Goal: Contribute content: Add original content to the website for others to see

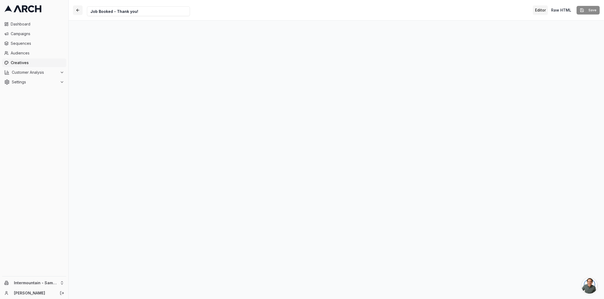
click at [78, 11] on button "button" at bounding box center [78, 10] width 10 height 10
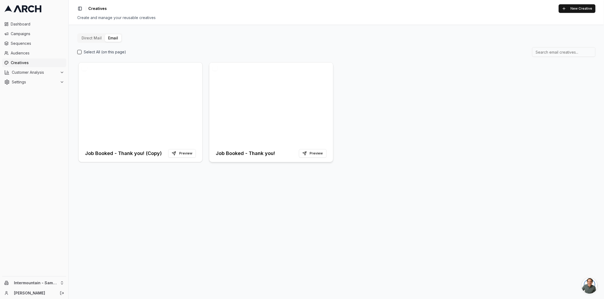
click at [229, 123] on div at bounding box center [271, 103] width 124 height 82
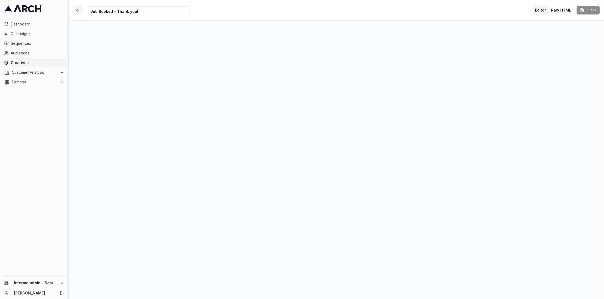
click at [79, 11] on button "button" at bounding box center [78, 10] width 10 height 10
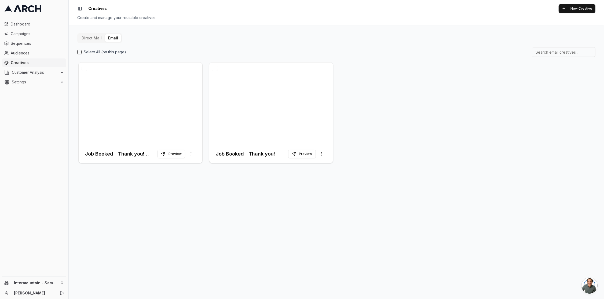
click at [214, 67] on button "button" at bounding box center [214, 67] width 5 height 5
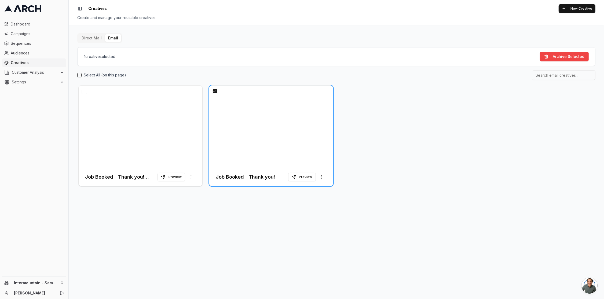
click at [216, 91] on button "button" at bounding box center [214, 90] width 5 height 5
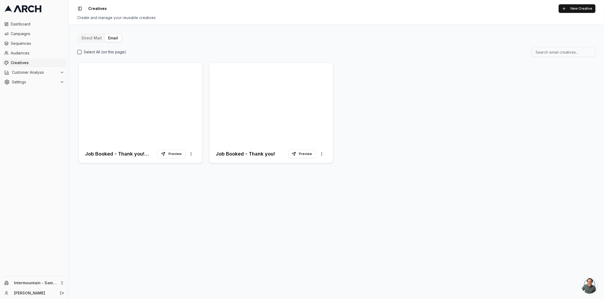
click at [216, 68] on button "button" at bounding box center [214, 67] width 5 height 5
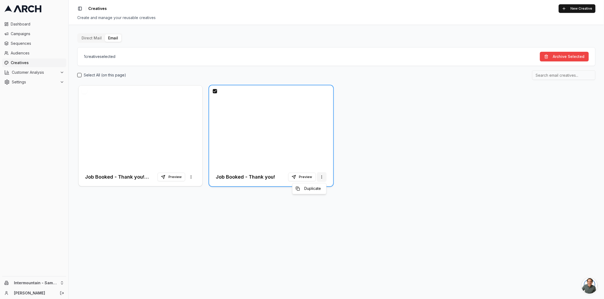
click at [323, 178] on html "Dashboard Campaigns Sequences Audiences Creatives Customer Analysis Settings In…" at bounding box center [302, 149] width 604 height 299
click at [393, 178] on html "Dashboard Campaigns Sequences Audiences Creatives Customer Analysis Settings In…" at bounding box center [302, 149] width 604 height 299
click at [214, 91] on button "button" at bounding box center [214, 90] width 5 height 5
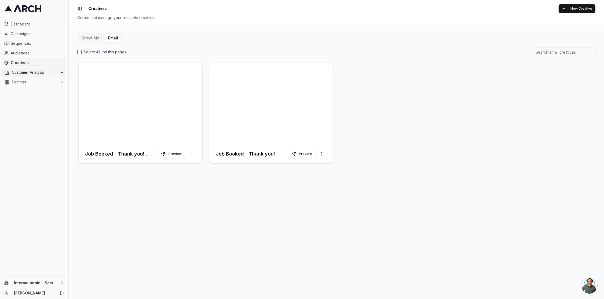
click at [35, 75] on button "Customer Analysis" at bounding box center [34, 72] width 64 height 9
click at [60, 283] on html "Dashboard Campaigns Sequences Audiences Creatives Customer Analysis Overview Cu…" at bounding box center [302, 149] width 604 height 299
click at [94, 251] on div "Intermountain - Comfort Solutions" at bounding box center [99, 250] width 59 height 14
click at [177, 99] on div at bounding box center [141, 103] width 124 height 82
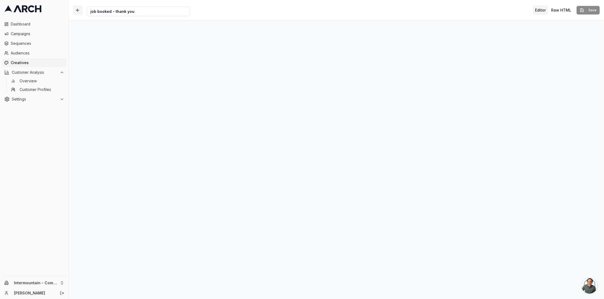
click at [75, 9] on button "button" at bounding box center [78, 10] width 10 height 10
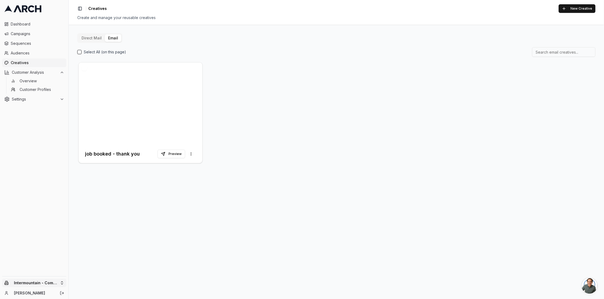
click at [56, 285] on html "Dashboard Campaigns Sequences Audiences Creatives Customer Analysis Overview Cu…" at bounding box center [302, 149] width 604 height 299
click at [95, 276] on div "Intermountain - Superior Water & Air" at bounding box center [99, 272] width 59 height 14
click at [53, 286] on html "Dashboard Campaigns Sequences Audiences Creatives Customer Analysis Overview Cu…" at bounding box center [302, 149] width 604 height 299
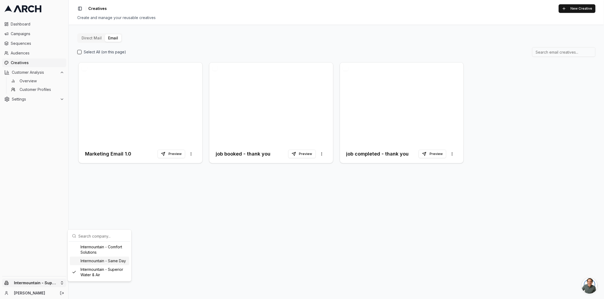
click at [105, 259] on div "Intermountain - Same Day" at bounding box center [99, 261] width 59 height 9
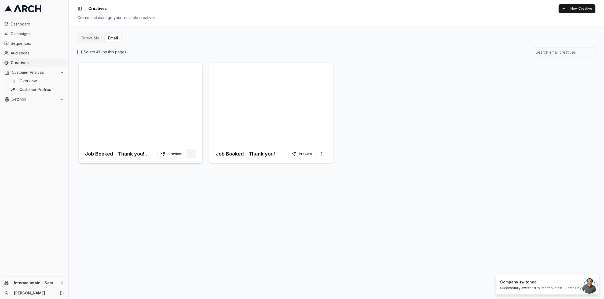
click at [191, 155] on html "Dashboard Campaigns Sequences Audiences Creatives Customer Analysis Overview Cu…" at bounding box center [302, 149] width 604 height 299
click at [132, 182] on html "Dashboard Campaigns Sequences Audiences Creatives Customer Analysis Overview Cu…" at bounding box center [302, 149] width 604 height 299
click at [79, 50] on button "Select All (on this page)" at bounding box center [79, 52] width 4 height 4
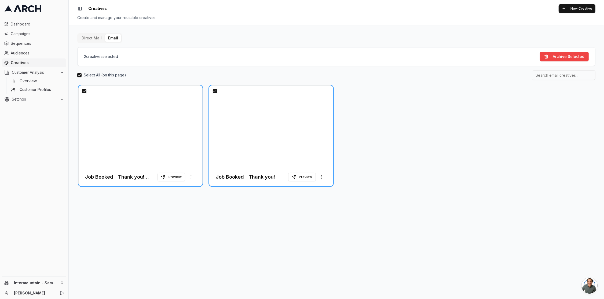
click at [79, 75] on button "Select All (on this page)" at bounding box center [79, 75] width 4 height 4
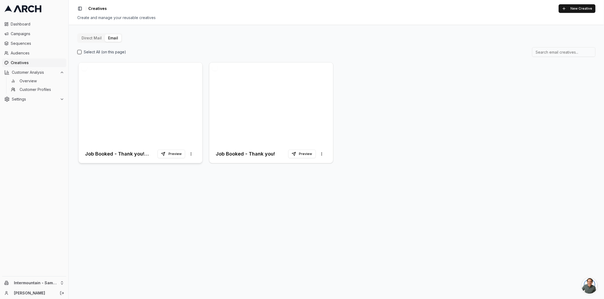
click at [141, 89] on div at bounding box center [141, 103] width 124 height 82
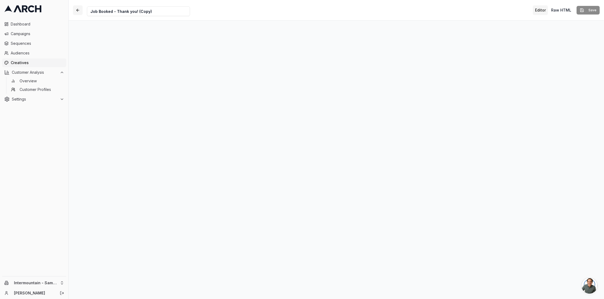
click at [75, 11] on button "button" at bounding box center [78, 10] width 10 height 10
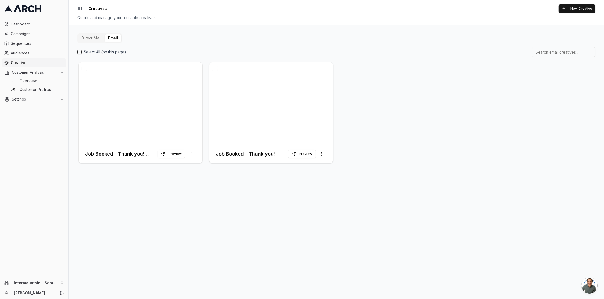
click at [85, 68] on button "button" at bounding box center [84, 67] width 5 height 5
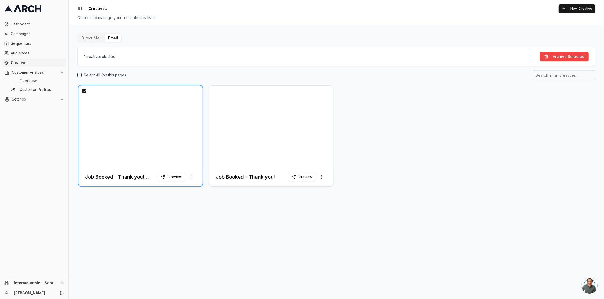
click at [85, 92] on button "button" at bounding box center [84, 90] width 5 height 5
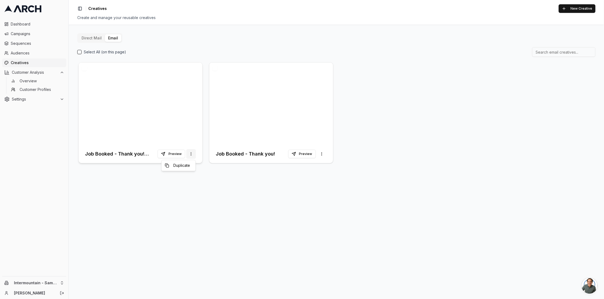
click at [192, 155] on html "Dashboard Campaigns Sequences Audiences Creatives Customer Analysis Overview Cu…" at bounding box center [302, 149] width 604 height 299
click at [167, 78] on html "Dashboard Campaigns Sequences Audiences Creatives Customer Analysis Overview Cu…" at bounding box center [302, 149] width 604 height 299
click at [78, 51] on button "Select All (on this page)" at bounding box center [79, 52] width 4 height 4
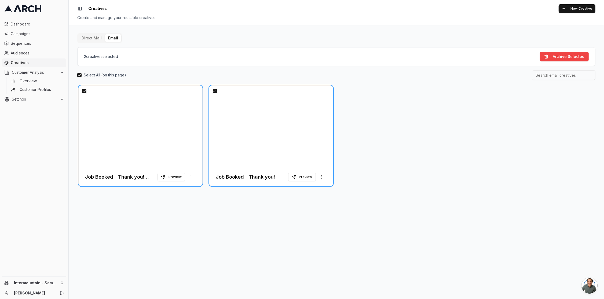
click at [80, 75] on button "Select All (on this page)" at bounding box center [79, 75] width 4 height 4
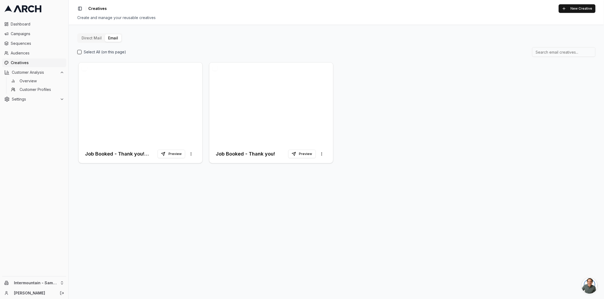
click at [85, 68] on button "button" at bounding box center [84, 67] width 5 height 5
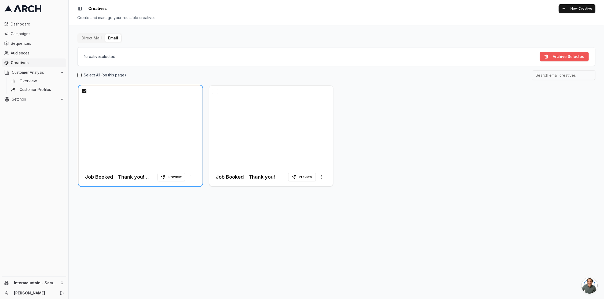
click at [556, 56] on button "Archive Selected" at bounding box center [563, 57] width 49 height 10
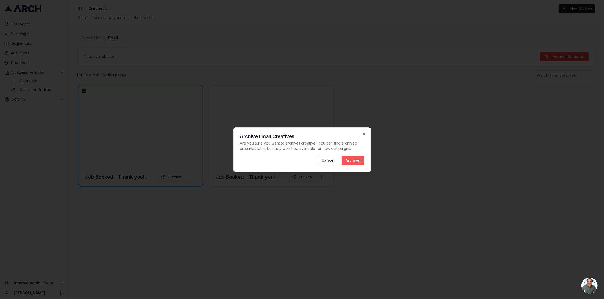
click at [355, 158] on button "Archive" at bounding box center [352, 161] width 23 height 10
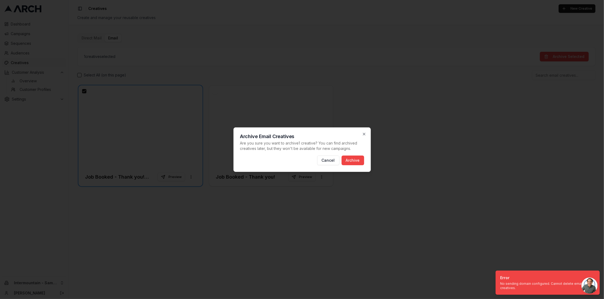
click at [424, 213] on div at bounding box center [302, 149] width 604 height 299
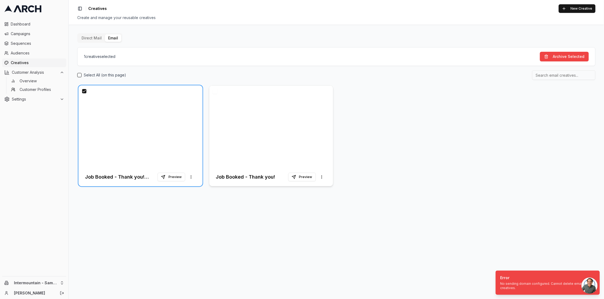
click at [271, 109] on div at bounding box center [271, 127] width 124 height 82
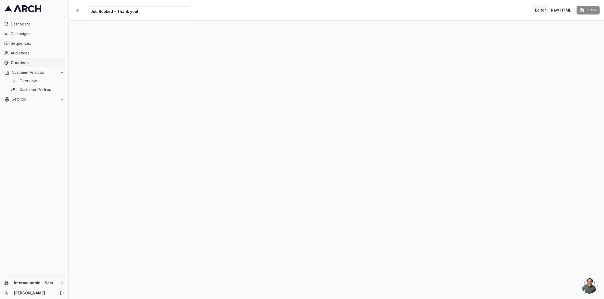
click at [255, 12] on div "Creative Name Job Booked - Thank you! Editor Raw HTML Save" at bounding box center [336, 10] width 535 height 20
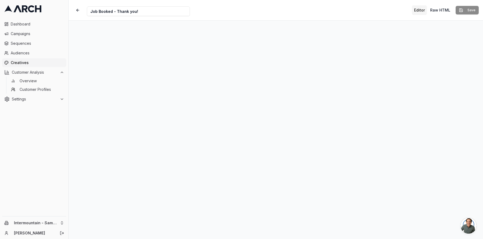
click at [418, 10] on button "Editor" at bounding box center [419, 10] width 15 height 10
click at [78, 13] on button "button" at bounding box center [78, 10] width 10 height 10
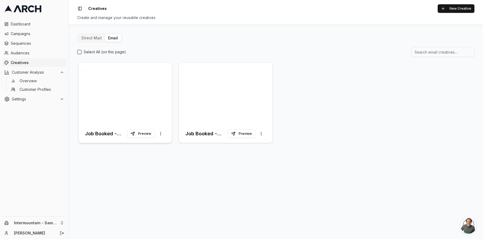
click at [126, 89] on div at bounding box center [125, 93] width 93 height 62
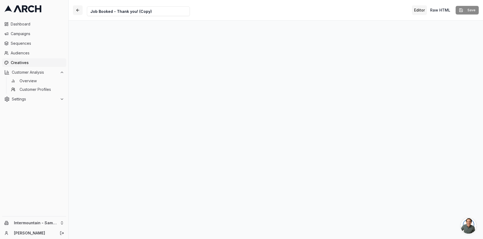
click at [78, 10] on button "button" at bounding box center [78, 10] width 10 height 10
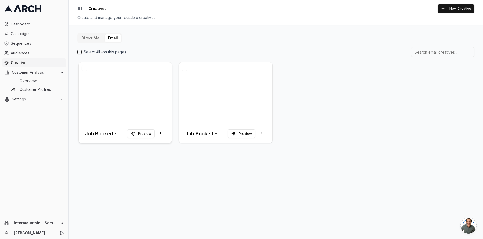
click at [124, 83] on div at bounding box center [125, 93] width 93 height 62
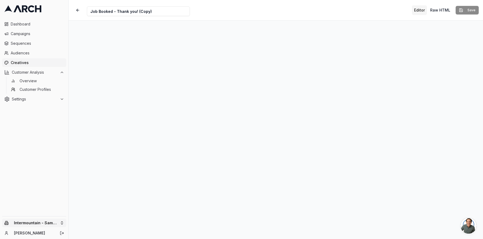
click at [51, 224] on html "Dashboard Campaigns Sequences Audiences Creatives Customer Analysis Overview Cu…" at bounding box center [241, 119] width 483 height 239
click at [105, 197] on div "Intermountain - Comfort Solutions" at bounding box center [99, 195] width 59 height 14
click at [25, 59] on link "Creatives" at bounding box center [34, 62] width 64 height 9
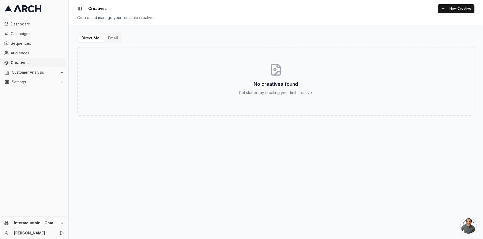
click at [110, 36] on button "Email" at bounding box center [113, 38] width 16 height 8
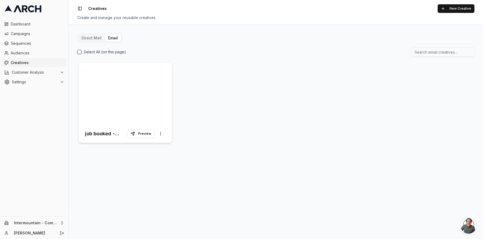
click at [142, 113] on div at bounding box center [125, 93] width 93 height 62
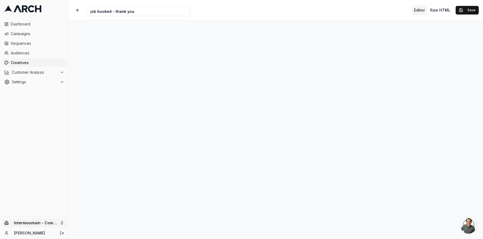
click at [51, 222] on html "Dashboard Campaigns Sequences Audiences Creatives Customer Analysis Settings In…" at bounding box center [241, 119] width 483 height 239
click at [102, 209] on div "Intermountain - Same Day" at bounding box center [99, 206] width 59 height 9
click at [21, 60] on span "Creatives" at bounding box center [37, 62] width 53 height 5
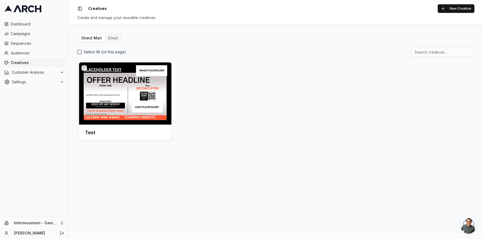
click at [111, 40] on button "Email" at bounding box center [113, 38] width 16 height 8
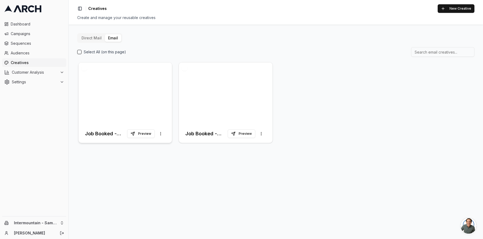
click at [138, 87] on div at bounding box center [125, 93] width 93 height 62
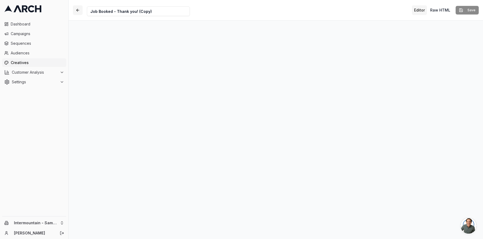
click at [77, 10] on button "button" at bounding box center [78, 10] width 10 height 10
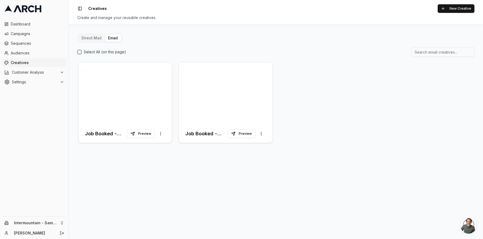
click at [83, 51] on div "Select All (on this page)" at bounding box center [101, 51] width 49 height 5
click at [81, 52] on button "Select All (on this page)" at bounding box center [79, 52] width 4 height 4
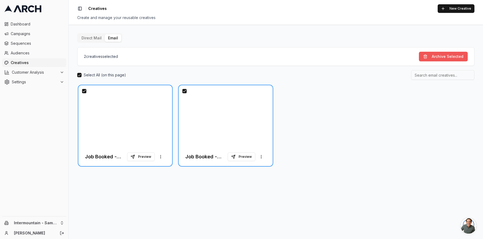
click at [441, 55] on button "Archive Selected" at bounding box center [443, 57] width 49 height 10
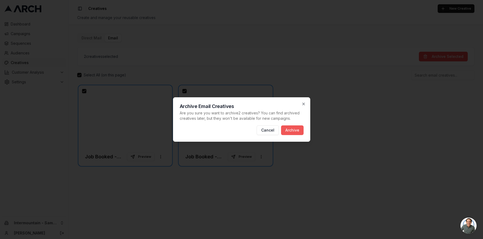
click at [293, 128] on button "Archive" at bounding box center [292, 130] width 23 height 10
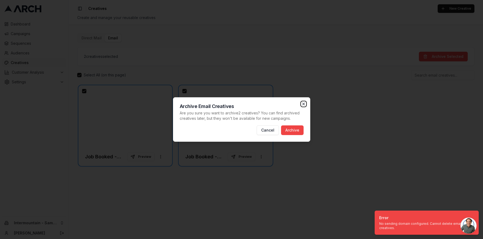
click at [304, 102] on icon "button" at bounding box center [303, 104] width 4 height 4
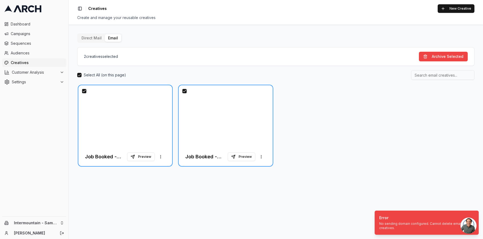
click at [83, 90] on button "button" at bounding box center [84, 90] width 5 height 5
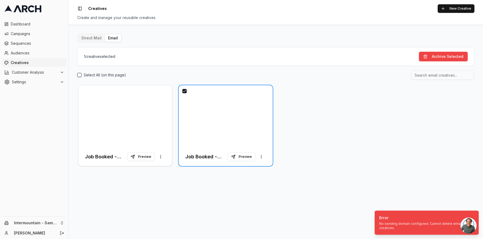
click at [184, 90] on button "button" at bounding box center [184, 90] width 5 height 5
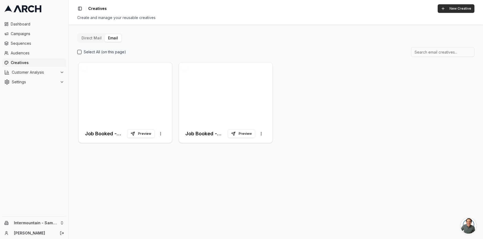
click at [450, 11] on button "New Creative" at bounding box center [456, 8] width 37 height 9
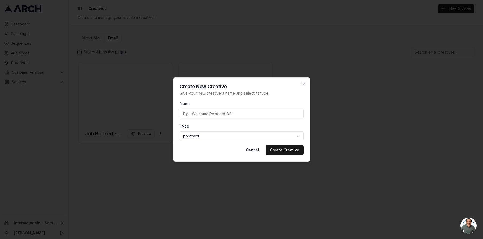
click at [210, 116] on input "Name" at bounding box center [242, 114] width 124 height 10
type input "(Final) - Job Booked"
click at [273, 136] on body "Dashboard Campaigns Sequences Audiences Creatives Customer Analysis Settings In…" at bounding box center [241, 119] width 483 height 239
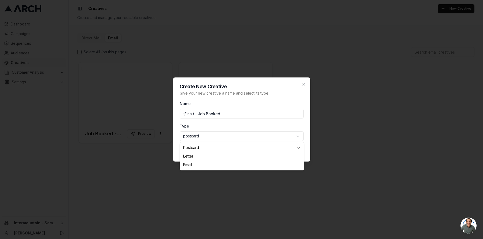
select select "email"
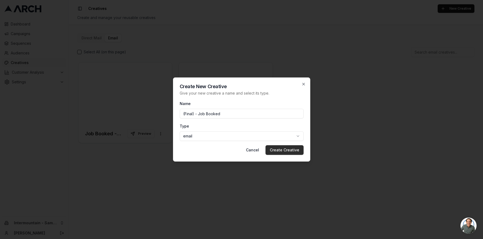
click at [297, 148] on button "Create Creative" at bounding box center [284, 150] width 38 height 10
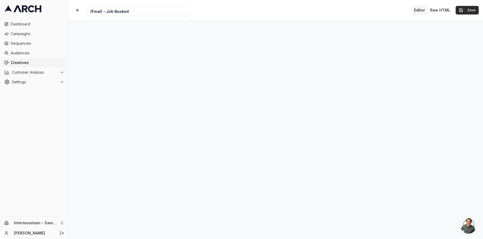
click at [466, 12] on button "Save" at bounding box center [467, 10] width 23 height 9
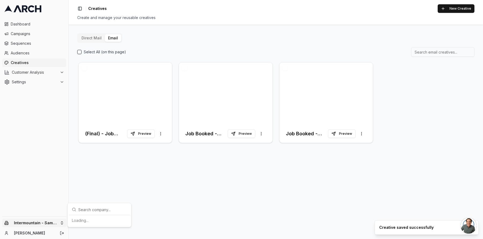
click at [54, 223] on html "Dashboard Campaigns Sequences Audiences Creatives Customer Analysis Settings In…" at bounding box center [241, 119] width 483 height 239
click at [97, 196] on div "Intermountain - Comfort Solutions" at bounding box center [99, 195] width 59 height 14
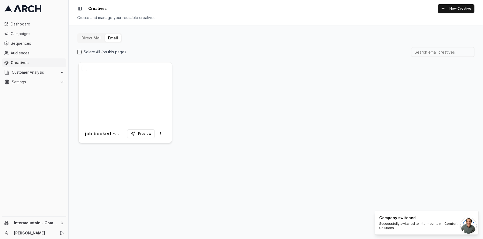
click at [134, 79] on div at bounding box center [125, 93] width 93 height 62
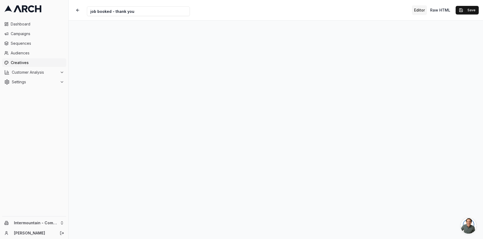
click at [28, 61] on span "Creatives" at bounding box center [37, 62] width 53 height 5
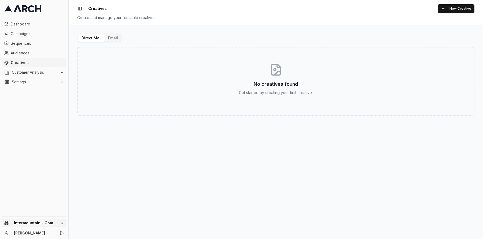
click at [57, 223] on html "Dashboard Campaigns Sequences Audiences Creatives Customer Analysis Settings In…" at bounding box center [241, 119] width 483 height 239
click at [104, 208] on div "Intermountain - Same Day" at bounding box center [99, 206] width 59 height 9
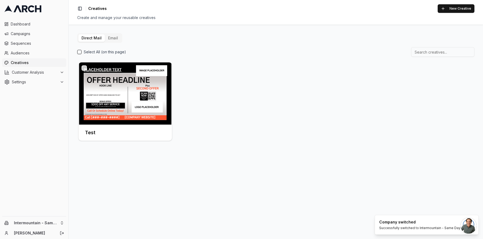
click at [116, 35] on button "Email" at bounding box center [113, 38] width 16 height 8
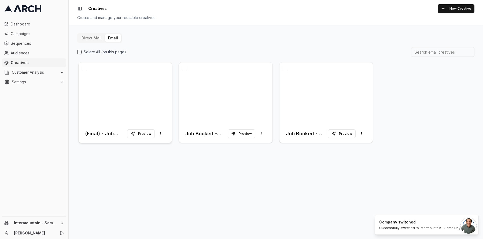
click at [141, 105] on div at bounding box center [125, 93] width 93 height 62
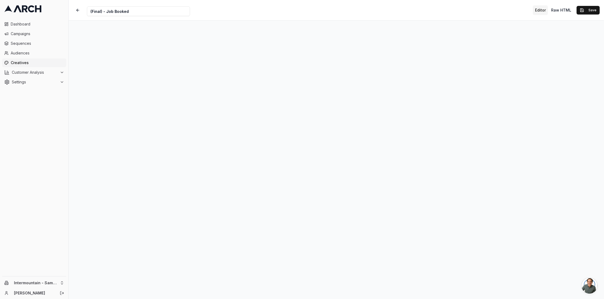
click at [483, 20] on div "Creative Name (Final) - Job Booked Editor Raw HTML Save" at bounding box center [336, 10] width 535 height 20
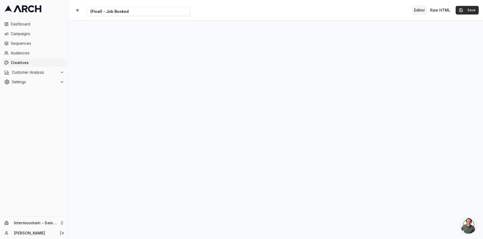
click at [463, 11] on button "Save" at bounding box center [467, 10] width 23 height 9
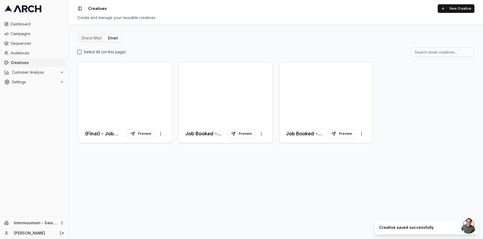
click at [43, 61] on span "Creatives" at bounding box center [37, 62] width 53 height 5
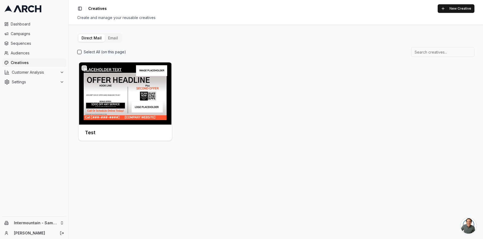
click at [111, 35] on button "Email" at bounding box center [113, 38] width 16 height 8
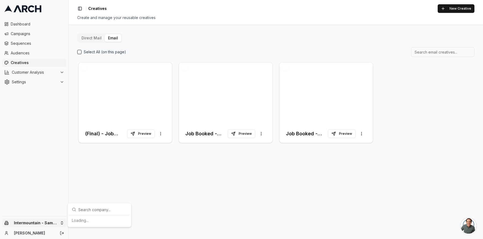
click at [52, 222] on html "Dashboard Campaigns Sequences Audiences Creatives Customer Analysis Settings In…" at bounding box center [241, 119] width 483 height 239
click at [93, 196] on div "Intermountain - Comfort Solutions" at bounding box center [99, 195] width 59 height 14
click at [52, 222] on html "Dashboard Campaigns Sequences Audiences Creatives Customer Analysis Settings In…" at bounding box center [241, 119] width 483 height 239
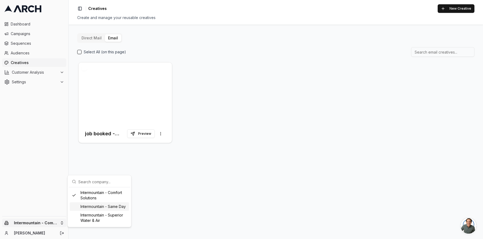
click at [94, 207] on div "Intermountain - Same Day" at bounding box center [99, 206] width 59 height 9
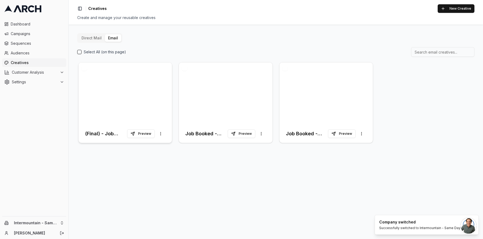
click at [123, 94] on div at bounding box center [125, 93] width 93 height 62
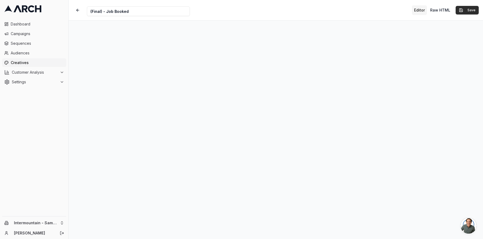
click at [465, 13] on button "Save" at bounding box center [467, 10] width 23 height 9
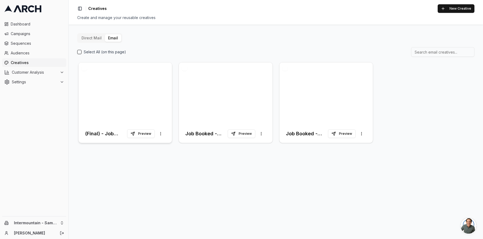
click at [145, 101] on div at bounding box center [125, 93] width 93 height 62
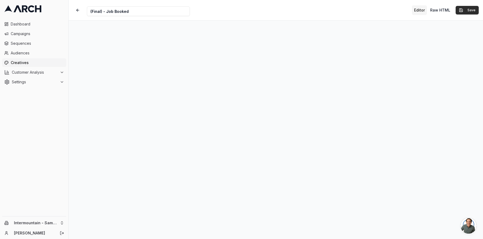
click at [465, 10] on button "Save" at bounding box center [467, 10] width 23 height 9
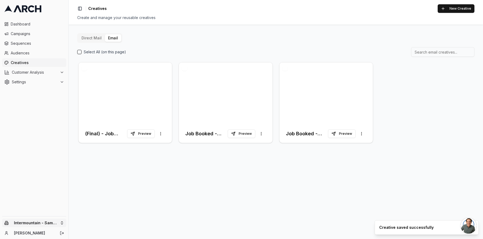
click at [45, 221] on html "Dashboard Campaigns Sequences Audiences Creatives Customer Analysis Settings In…" at bounding box center [241, 119] width 483 height 239
click at [106, 219] on div "Intermountain - Superior Water & Air" at bounding box center [99, 218] width 59 height 14
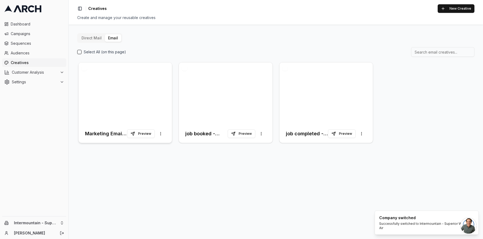
click at [157, 95] on div at bounding box center [125, 93] width 93 height 62
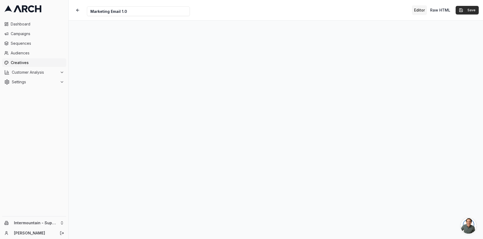
click at [470, 7] on button "Save" at bounding box center [467, 10] width 23 height 9
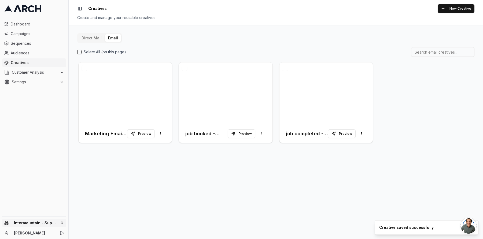
click at [50, 221] on html "Dashboard Campaigns Sequences Audiences Creatives Customer Analysis Settings In…" at bounding box center [241, 119] width 483 height 239
click at [91, 209] on div "Intermountain - Same Day" at bounding box center [99, 206] width 59 height 9
click at [106, 105] on div at bounding box center [125, 93] width 93 height 62
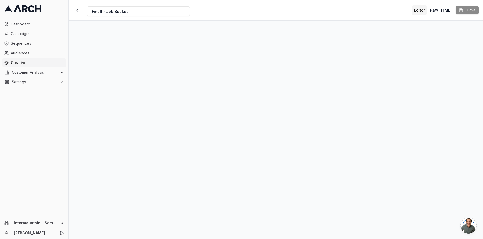
click at [295, 3] on div "Creative Name (Final) - Job Booked Editor Raw HTML Save" at bounding box center [276, 10] width 414 height 20
click at [464, 13] on button "Save" at bounding box center [467, 10] width 23 height 9
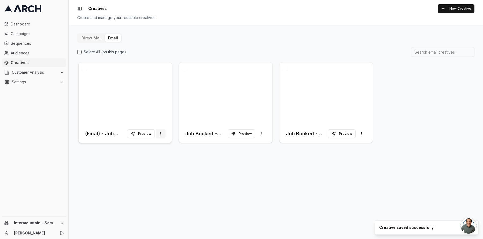
click at [162, 131] on html "Dashboard Campaigns Sequences Audiences Creatives Customer Analysis Settings In…" at bounding box center [241, 119] width 483 height 239
click at [146, 175] on html "Dashboard Campaigns Sequences Audiences Creatives Customer Analysis Settings In…" at bounding box center [241, 119] width 483 height 239
click at [146, 132] on button "Preview" at bounding box center [141, 133] width 28 height 9
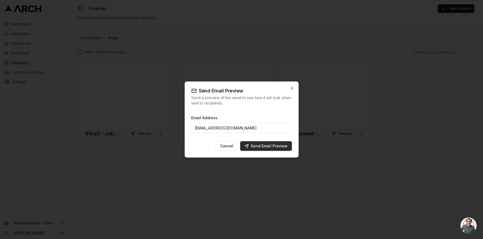
click at [265, 146] on div "Send Email Preview" at bounding box center [265, 145] width 43 height 5
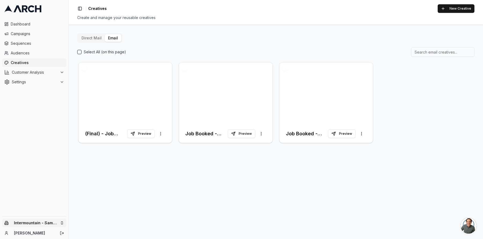
click at [43, 223] on html "Dashboard Campaigns Sequences Audiences Creatives Customer Analysis Settings In…" at bounding box center [241, 119] width 483 height 239
click at [97, 195] on div "Intermountain - Comfort Solutions" at bounding box center [99, 195] width 59 height 14
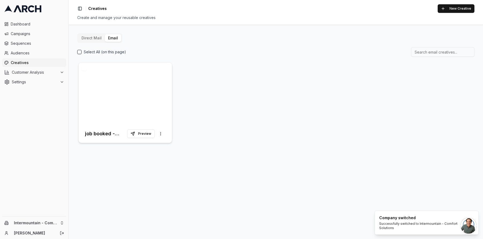
click at [128, 83] on div at bounding box center [125, 93] width 93 height 62
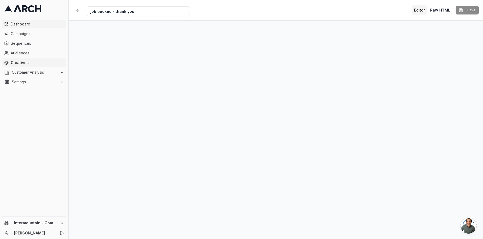
click at [26, 26] on span "Dashboard" at bounding box center [37, 23] width 53 height 5
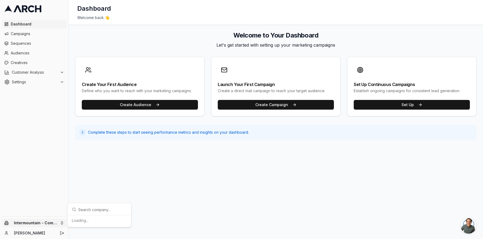
click at [39, 224] on html "Dashboard Campaigns Sequences Audiences Creatives Customer Analysis Settings In…" at bounding box center [241, 119] width 483 height 239
click at [91, 210] on div "Intermountain - Same Day" at bounding box center [99, 206] width 59 height 9
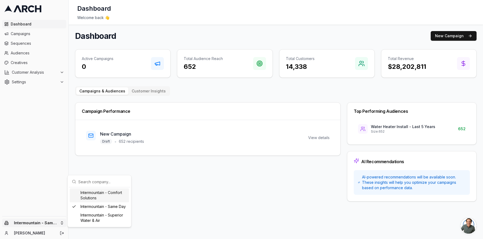
click at [53, 223] on html "Dashboard Campaigns Sequences Audiences Creatives Customer Analysis Settings In…" at bounding box center [241, 119] width 483 height 239
click at [103, 217] on div "Intermountain - Superior Water & Air" at bounding box center [99, 218] width 59 height 14
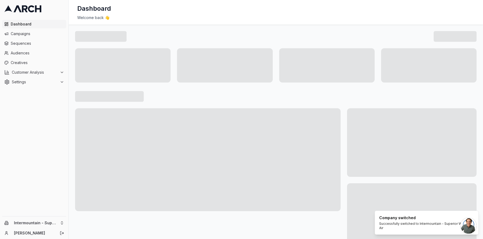
click at [48, 113] on div "Dashboard Campaigns Sequences Audiences Creatives Customer Analysis Settings" at bounding box center [34, 117] width 68 height 199
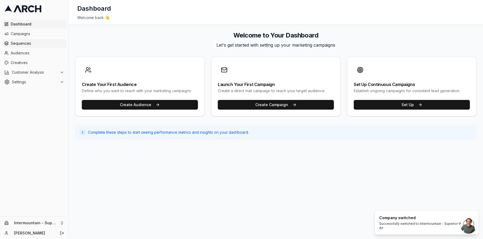
click at [34, 44] on span "Sequences" at bounding box center [37, 43] width 53 height 5
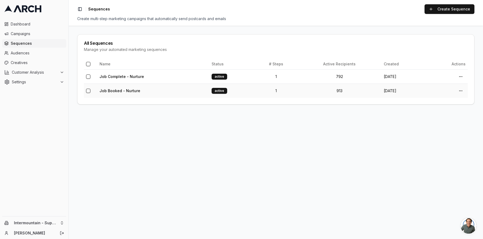
click at [160, 92] on td "Job Booked - Nurture" at bounding box center [153, 91] width 112 height 14
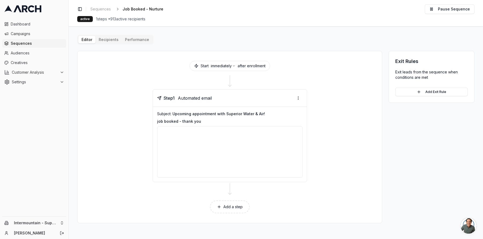
click at [140, 38] on button "Performance" at bounding box center [137, 40] width 31 height 8
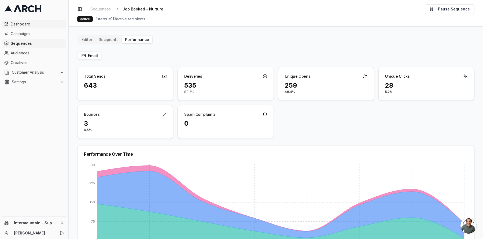
click at [35, 27] on span "Dashboard" at bounding box center [37, 23] width 53 height 5
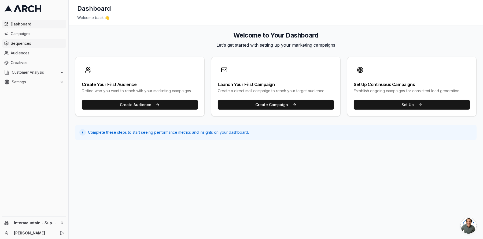
click at [34, 42] on span "Sequences" at bounding box center [37, 43] width 53 height 5
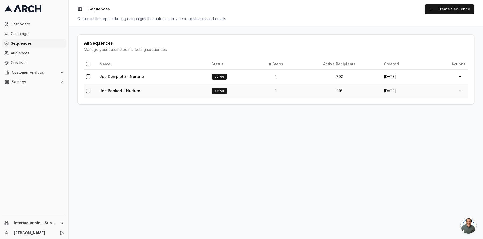
click at [151, 88] on td "Job Booked - Nurture" at bounding box center [153, 91] width 112 height 14
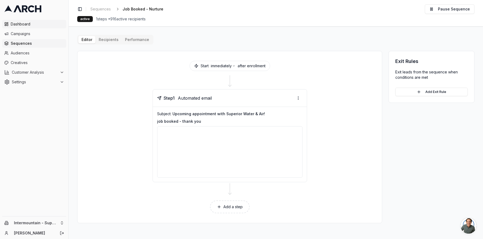
click at [38, 27] on link "Dashboard" at bounding box center [34, 24] width 64 height 9
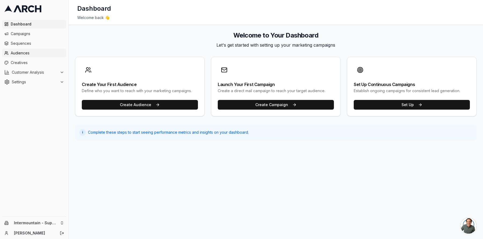
click at [29, 53] on span "Audiences" at bounding box center [37, 52] width 53 height 5
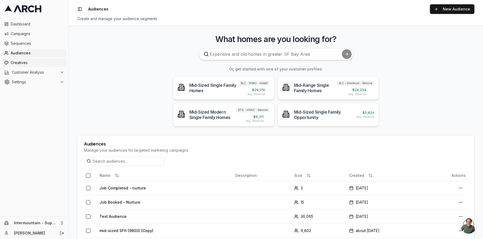
click at [35, 61] on span "Creatives" at bounding box center [37, 62] width 53 height 5
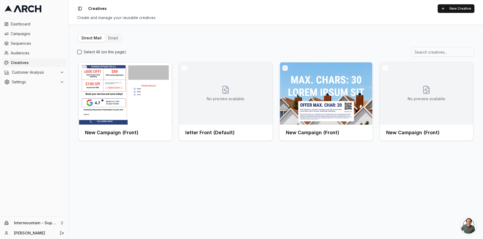
click at [31, 63] on span "Creatives" at bounding box center [37, 62] width 53 height 5
click at [30, 71] on span "Customer Analysis" at bounding box center [35, 72] width 46 height 5
click at [60, 222] on html "Dashboard Campaigns Sequences Audiences Creatives Customer Analysis Overview Cu…" at bounding box center [241, 119] width 483 height 239
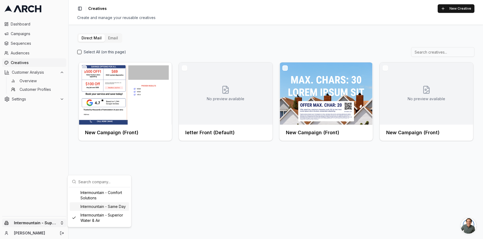
click at [84, 208] on div "Intermountain - Same Day" at bounding box center [99, 206] width 59 height 9
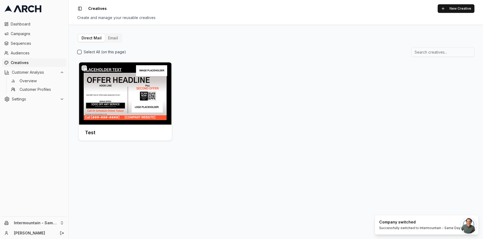
click at [112, 38] on button "Email" at bounding box center [113, 38] width 16 height 8
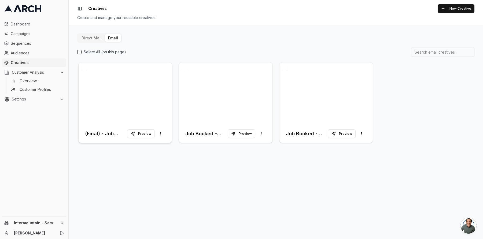
click at [146, 83] on div at bounding box center [125, 93] width 93 height 62
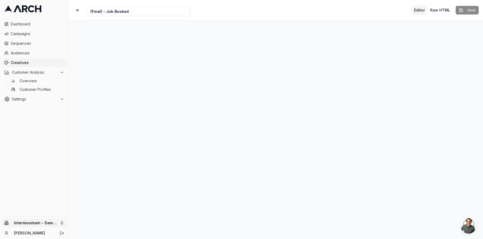
click at [63, 225] on html "Dashboard Campaigns Sequences Audiences Creatives Customer Analysis Overview Cu…" at bounding box center [241, 119] width 483 height 239
click at [96, 219] on div "Intermountain - Superior Water & Air" at bounding box center [99, 218] width 59 height 14
click at [474, 215] on icon "Notifications (F8)" at bounding box center [474, 215] width 2 height 2
click at [36, 62] on span "Creatives" at bounding box center [37, 62] width 53 height 5
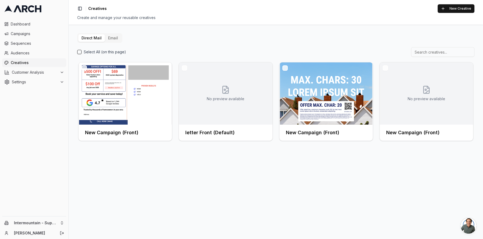
click at [108, 39] on button "Email" at bounding box center [113, 38] width 16 height 8
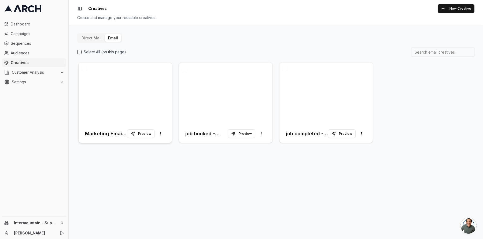
click at [137, 81] on div at bounding box center [125, 93] width 93 height 62
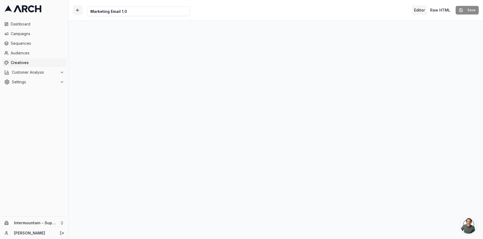
click at [79, 11] on button "button" at bounding box center [78, 10] width 10 height 10
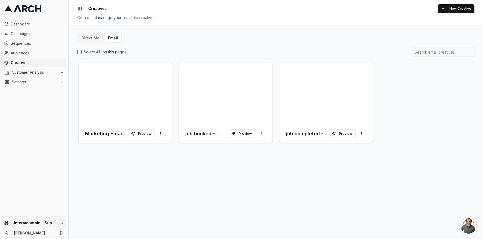
click at [56, 224] on html "Dashboard Campaigns Sequences Audiences Creatives Customer Analysis Settings In…" at bounding box center [241, 119] width 483 height 239
click at [113, 206] on div "Intermountain - Same Day" at bounding box center [99, 206] width 59 height 9
click at [155, 108] on div at bounding box center [125, 93] width 93 height 62
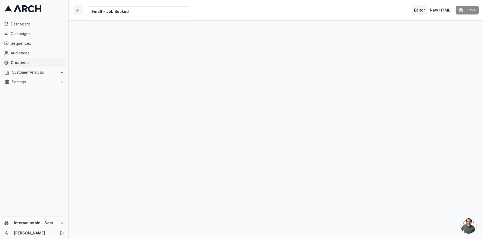
click at [77, 10] on button "button" at bounding box center [78, 10] width 10 height 10
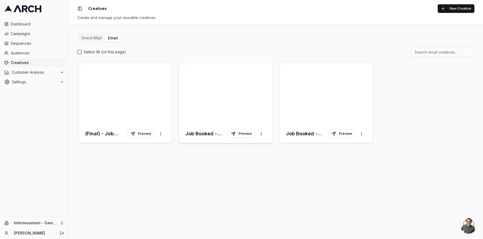
click at [247, 90] on div at bounding box center [225, 93] width 93 height 62
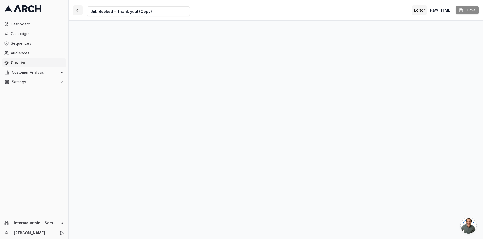
click at [79, 9] on button "button" at bounding box center [78, 10] width 10 height 10
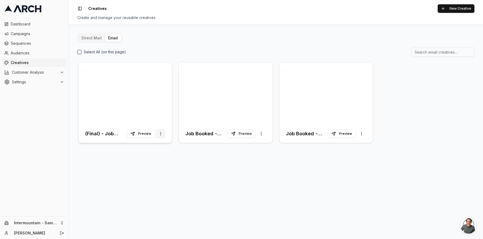
click at [162, 135] on html "Dashboard Campaigns Sequences Audiences Creatives Customer Analysis Settings In…" at bounding box center [241, 119] width 483 height 239
click at [151, 146] on span "Duplicate" at bounding box center [151, 145] width 17 height 5
click at [138, 94] on div at bounding box center [125, 93] width 93 height 62
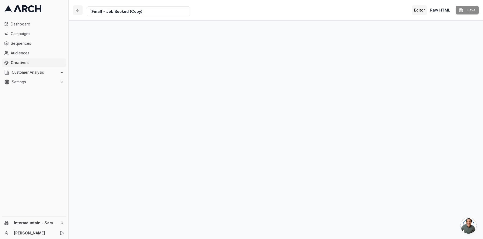
click at [77, 10] on button "button" at bounding box center [78, 10] width 10 height 10
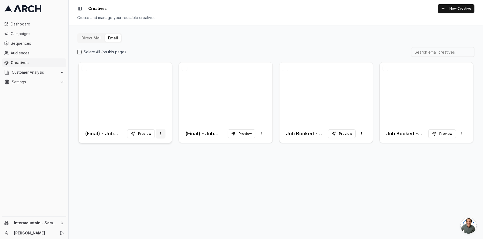
click at [162, 135] on html "Dashboard Campaigns Sequences Audiences Creatives Customer Analysis Settings In…" at bounding box center [241, 119] width 483 height 239
click at [161, 120] on html "Dashboard Campaigns Sequences Audiences Creatives Customer Analysis Settings In…" at bounding box center [241, 119] width 483 height 239
click at [84, 69] on button "button" at bounding box center [84, 67] width 5 height 5
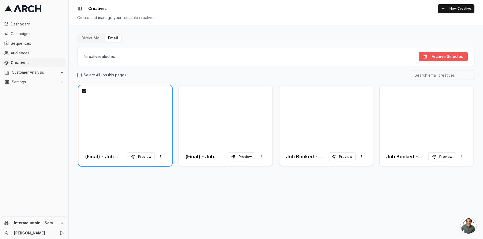
click at [445, 57] on button "Archive Selected" at bounding box center [443, 57] width 49 height 10
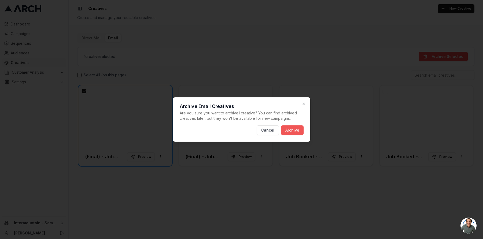
click at [293, 128] on button "Archive" at bounding box center [292, 130] width 23 height 10
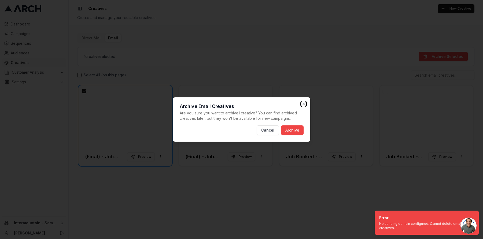
click at [303, 104] on icon "button" at bounding box center [303, 104] width 2 height 2
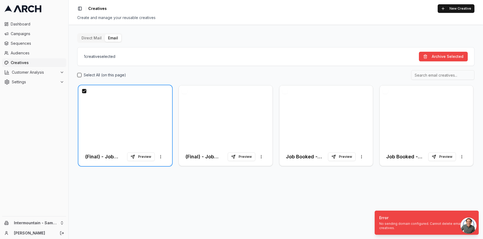
click at [83, 91] on button "button" at bounding box center [84, 90] width 5 height 5
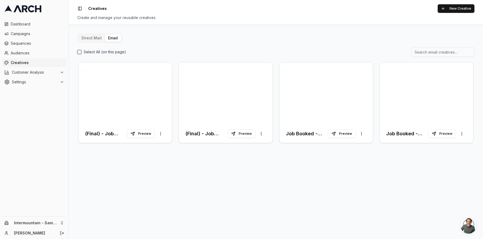
click at [82, 68] on button "button" at bounding box center [84, 67] width 5 height 5
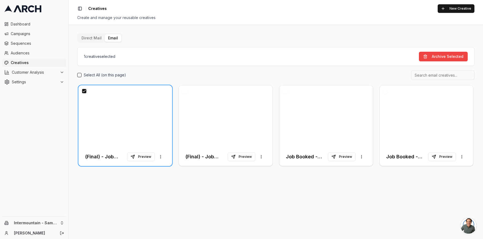
click at [86, 92] on button "button" at bounding box center [84, 90] width 5 height 5
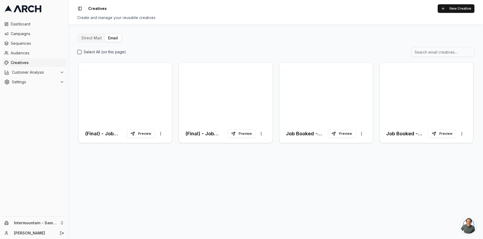
click at [84, 39] on button "Direct Mail" at bounding box center [91, 38] width 27 height 8
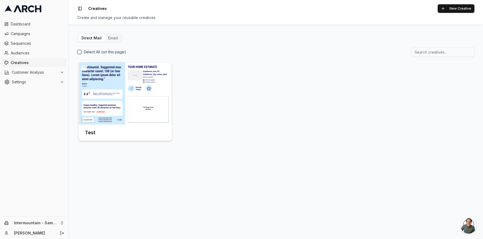
click at [112, 105] on div at bounding box center [125, 93] width 93 height 62
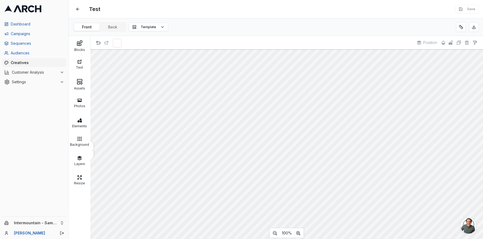
scroll to position [0, 0]
click at [117, 24] on button "Back" at bounding box center [113, 27] width 26 height 8
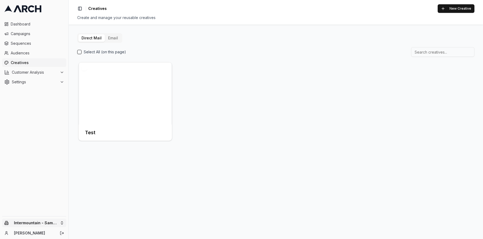
click at [55, 223] on html "Dashboard Campaigns Sequences Audiences Creatives Customer Analysis Settings In…" at bounding box center [241, 119] width 483 height 239
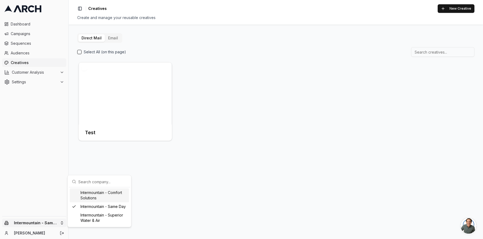
click at [87, 198] on div "Intermountain - Comfort Solutions" at bounding box center [99, 195] width 59 height 14
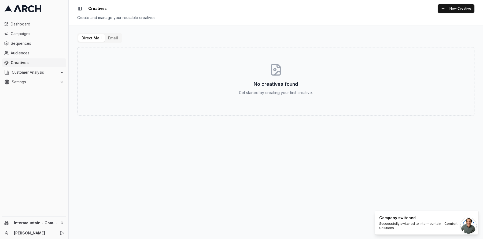
click at [111, 38] on button "Email" at bounding box center [113, 38] width 16 height 8
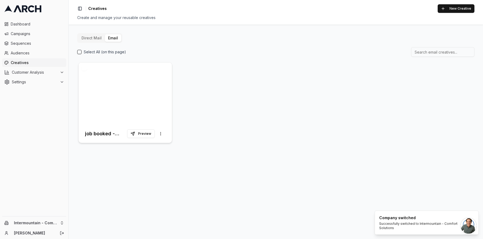
click at [149, 87] on div at bounding box center [125, 93] width 93 height 62
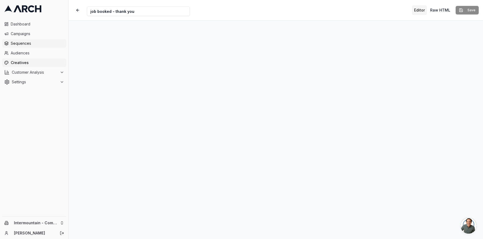
click at [23, 45] on span "Sequences" at bounding box center [37, 43] width 53 height 5
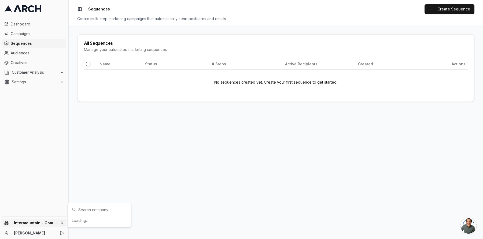
click at [57, 224] on html "Dashboard Campaigns Sequences Audiences Creatives Customer Analysis Settings In…" at bounding box center [241, 119] width 483 height 239
click at [110, 209] on div "Intermountain - Same Day" at bounding box center [99, 206] width 59 height 9
click at [62, 221] on html "Dashboard Campaigns Sequences Audiences Creatives Customer Analysis Settings In…" at bounding box center [241, 119] width 482 height 239
click at [94, 207] on div "Intermountain - Same Day" at bounding box center [99, 206] width 59 height 9
click at [36, 106] on html "Dashboard Campaigns Sequences Audiences Creatives Customer Analysis Settings Sw…" at bounding box center [241, 119] width 482 height 239
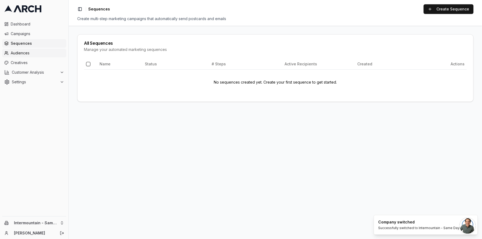
click at [25, 54] on span "Audiences" at bounding box center [37, 52] width 53 height 5
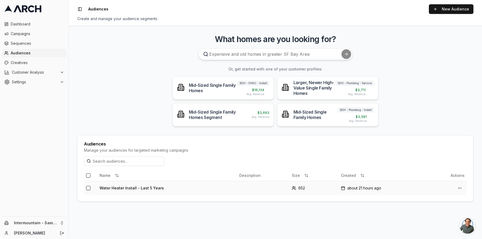
click at [164, 187] on td "Water Heater Install - Last 5 Years" at bounding box center [167, 188] width 140 height 14
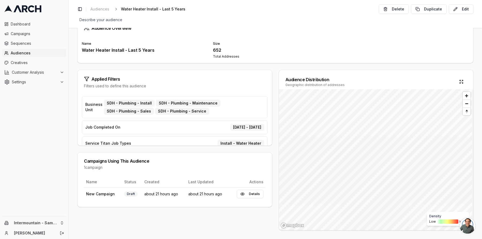
scroll to position [9, 0]
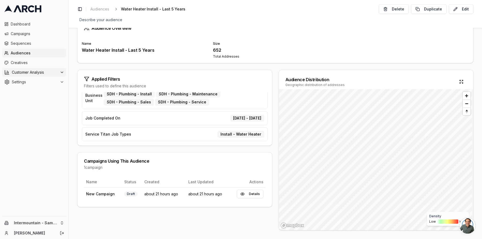
click at [28, 70] on span "Customer Analysis" at bounding box center [35, 72] width 46 height 5
click at [33, 87] on span "Customer Profiles" at bounding box center [35, 89] width 31 height 5
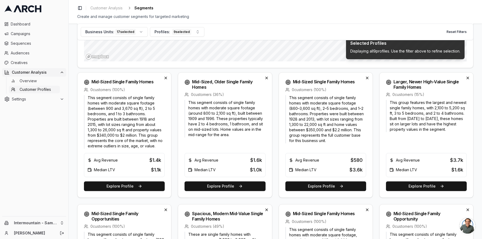
scroll to position [157, 0]
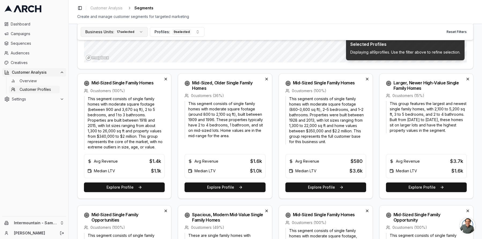
click at [132, 31] on div "17 selected" at bounding box center [125, 32] width 20 height 6
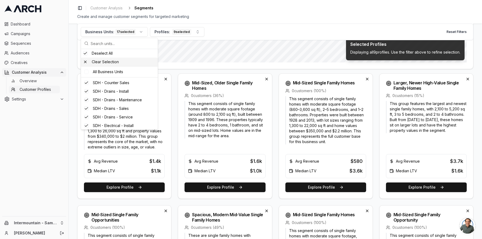
click at [85, 62] on div "Clear Selection" at bounding box center [119, 62] width 77 height 9
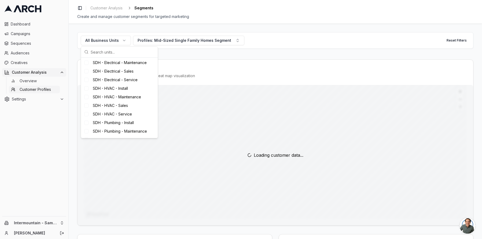
scroll to position [87, 0]
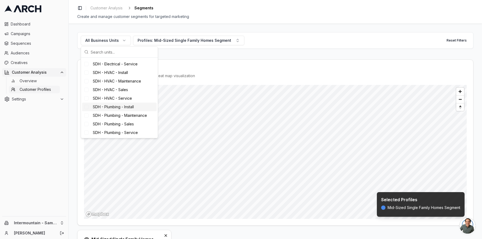
click at [88, 109] on div "SDH - Plumbing - Install" at bounding box center [119, 107] width 75 height 9
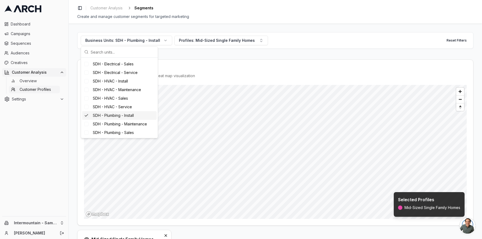
scroll to position [96, 0]
click at [87, 125] on div "Suggestions" at bounding box center [86, 124] width 4 height 4
click at [88, 131] on div "Suggestions" at bounding box center [86, 133] width 4 height 4
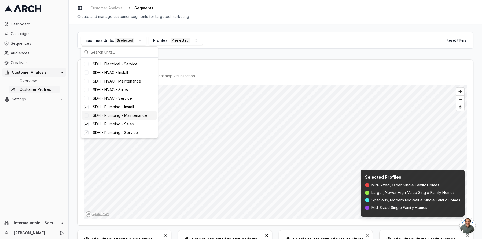
click at [86, 117] on div "Suggestions" at bounding box center [86, 115] width 4 height 4
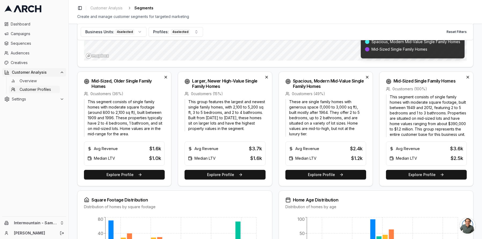
scroll to position [158, 0]
click at [249, 180] on button "Explore Profile" at bounding box center [224, 175] width 81 height 10
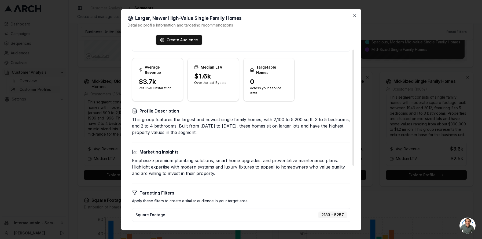
scroll to position [0, 0]
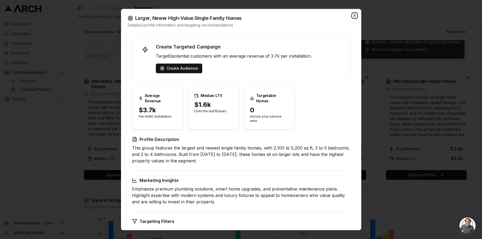
click at [354, 15] on icon "button" at bounding box center [354, 15] width 2 height 2
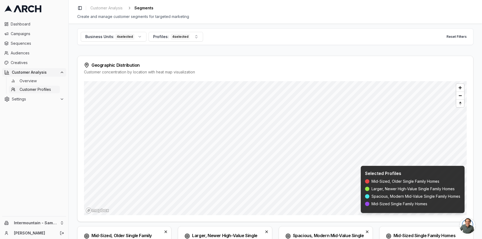
scroll to position [4, 0]
click at [60, 224] on html "Dashboard Campaigns Sequences Audiences Creatives Customer Analysis Overview Cu…" at bounding box center [241, 119] width 482 height 239
click at [95, 216] on div "Intermountain - Superior Water & Air" at bounding box center [99, 218] width 59 height 14
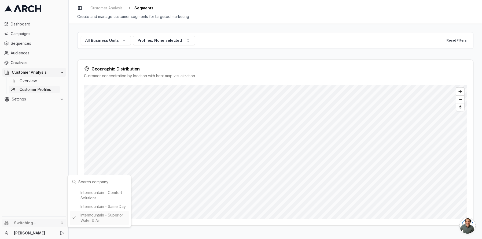
scroll to position [0, 0]
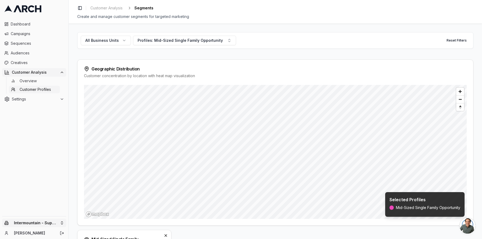
click at [57, 221] on html "Dashboard Campaigns Sequences Audiences Creatives Customer Analysis Overview Cu…" at bounding box center [241, 119] width 482 height 239
click at [100, 193] on div "Intermountain - Comfort Solutions" at bounding box center [99, 195] width 59 height 14
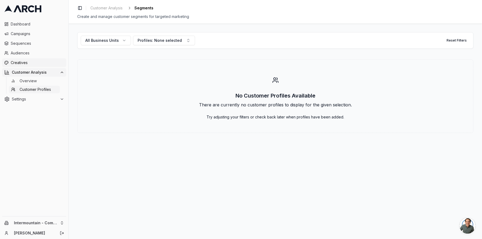
click at [28, 64] on span "Creatives" at bounding box center [37, 62] width 53 height 5
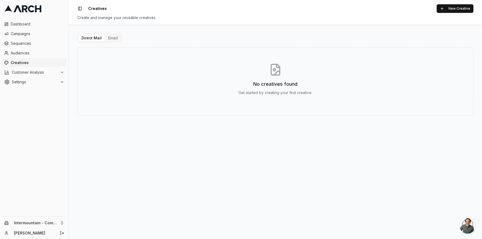
click at [115, 40] on button "Email" at bounding box center [113, 38] width 16 height 8
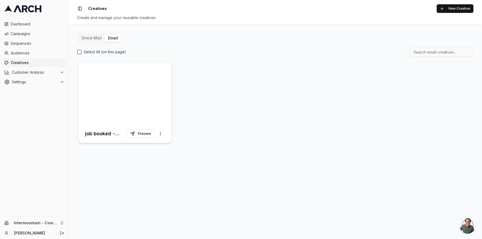
click at [130, 82] on div at bounding box center [125, 93] width 93 height 62
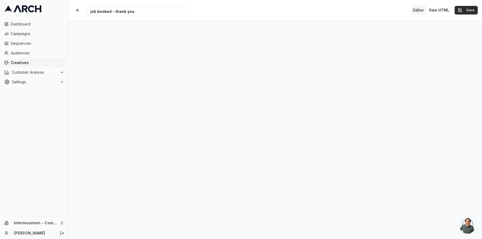
click at [463, 12] on button "Save" at bounding box center [465, 10] width 23 height 9
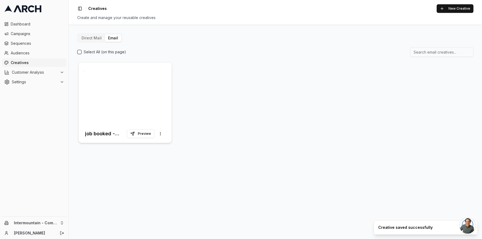
click at [138, 92] on div at bounding box center [125, 93] width 93 height 62
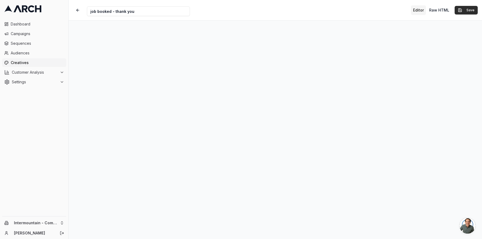
click at [465, 11] on button "Save" at bounding box center [465, 10] width 23 height 9
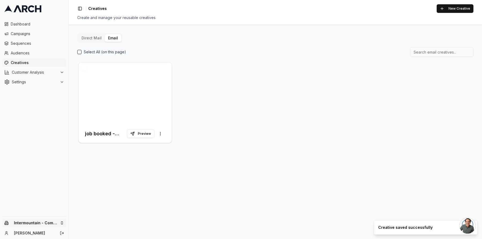
click at [25, 223] on html "Dashboard Campaigns Sequences Audiences Creatives Customer Analysis Settings In…" at bounding box center [241, 119] width 482 height 239
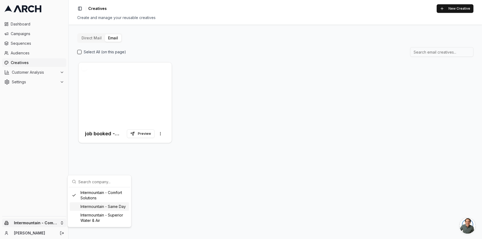
click at [110, 209] on div "Intermountain - Same Day" at bounding box center [99, 206] width 59 height 9
